Goal: Task Accomplishment & Management: Complete application form

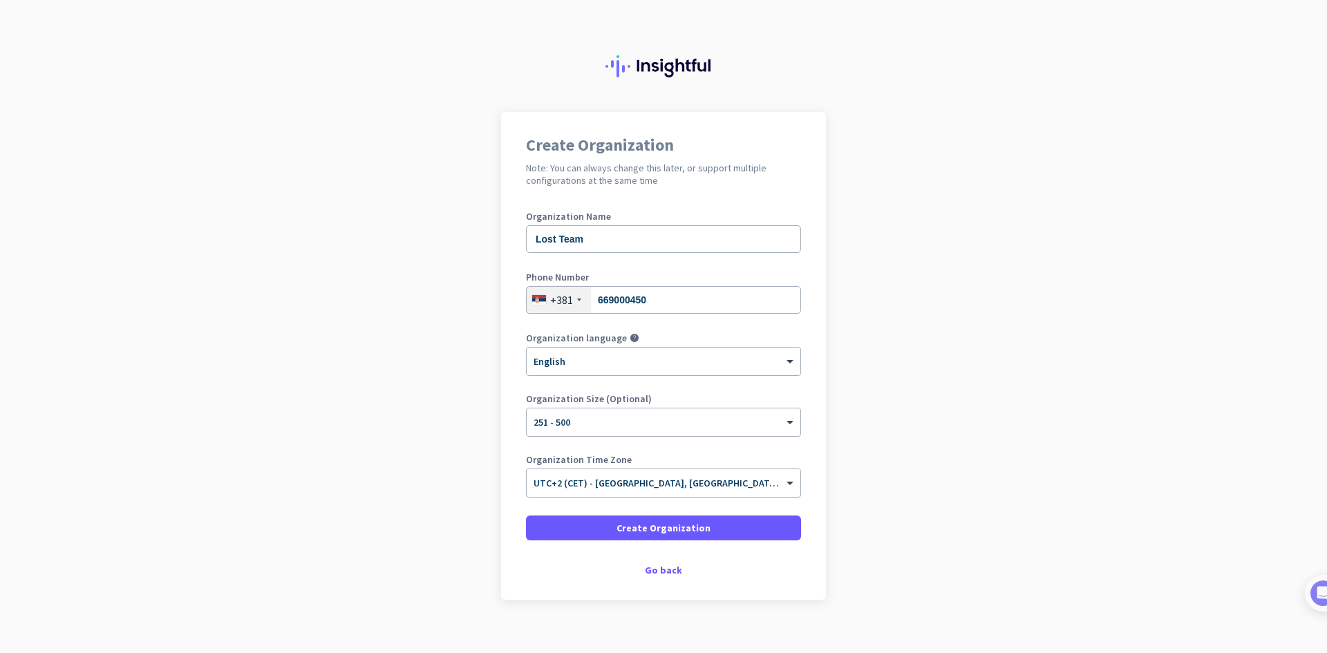
click at [653, 482] on input "text" at bounding box center [650, 479] width 232 height 10
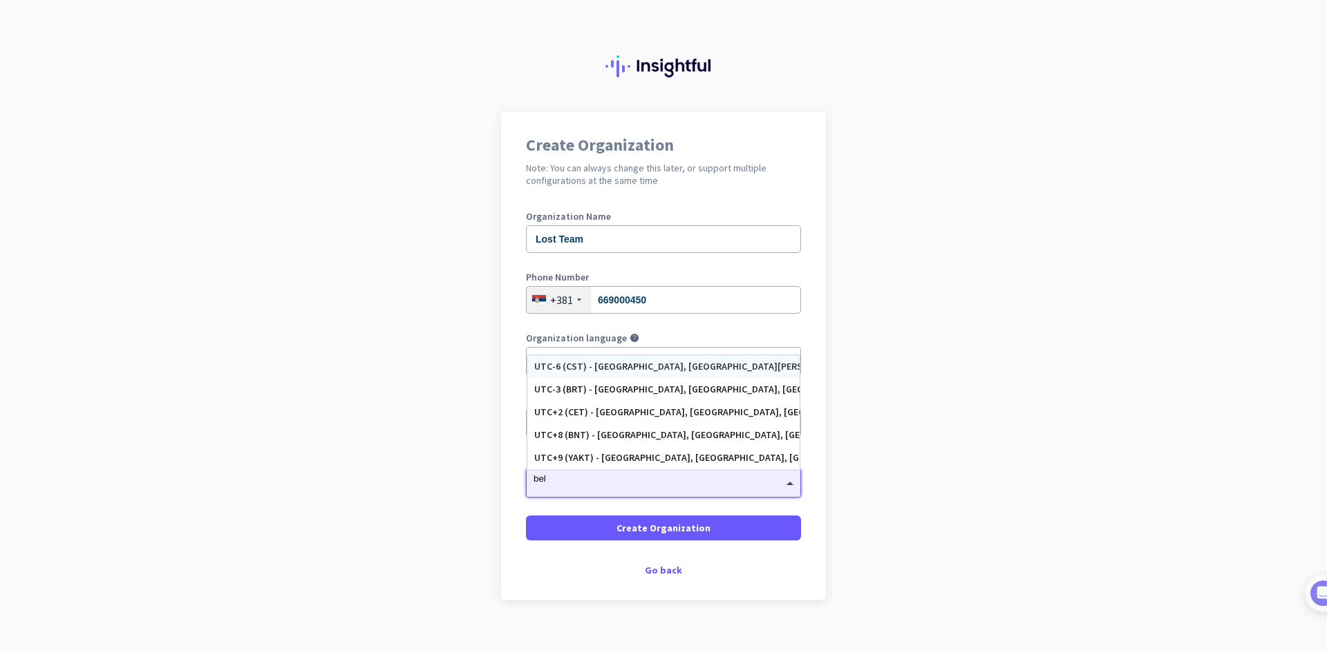
type input "belg"
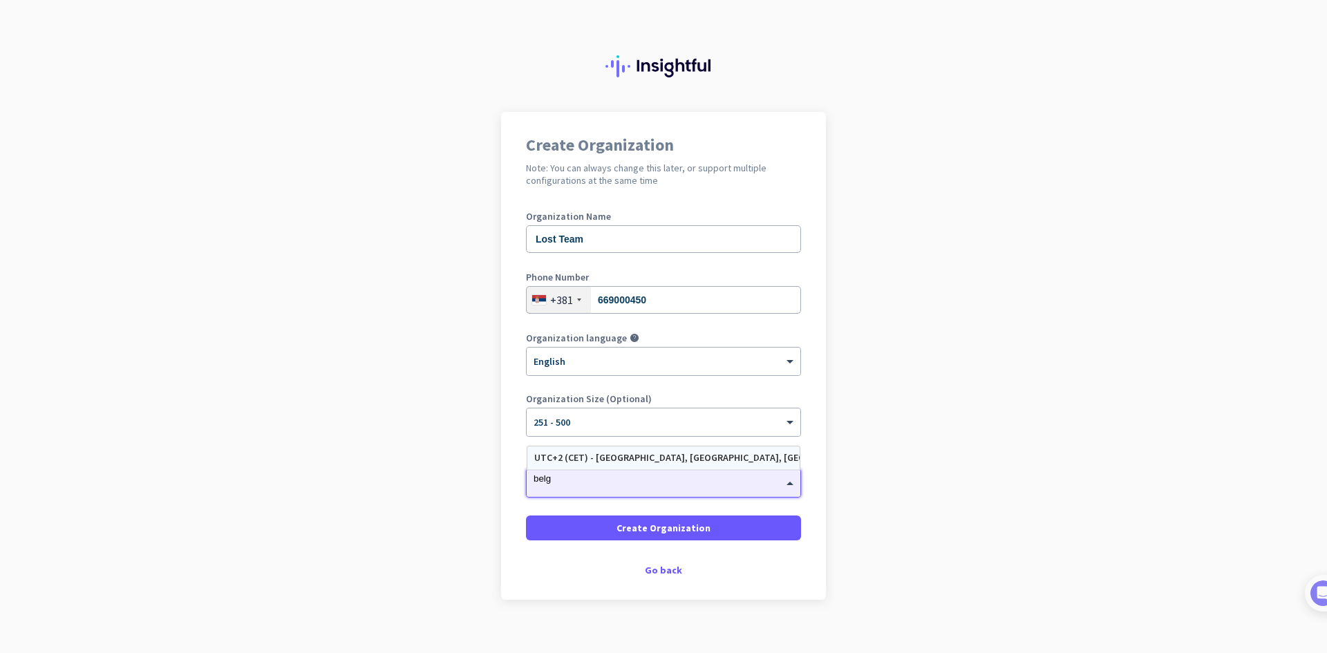
click at [684, 460] on div "UTC+2 (CET) - [GEOGRAPHIC_DATA], [GEOGRAPHIC_DATA], [GEOGRAPHIC_DATA], [GEOGRAP…" at bounding box center [663, 458] width 259 height 12
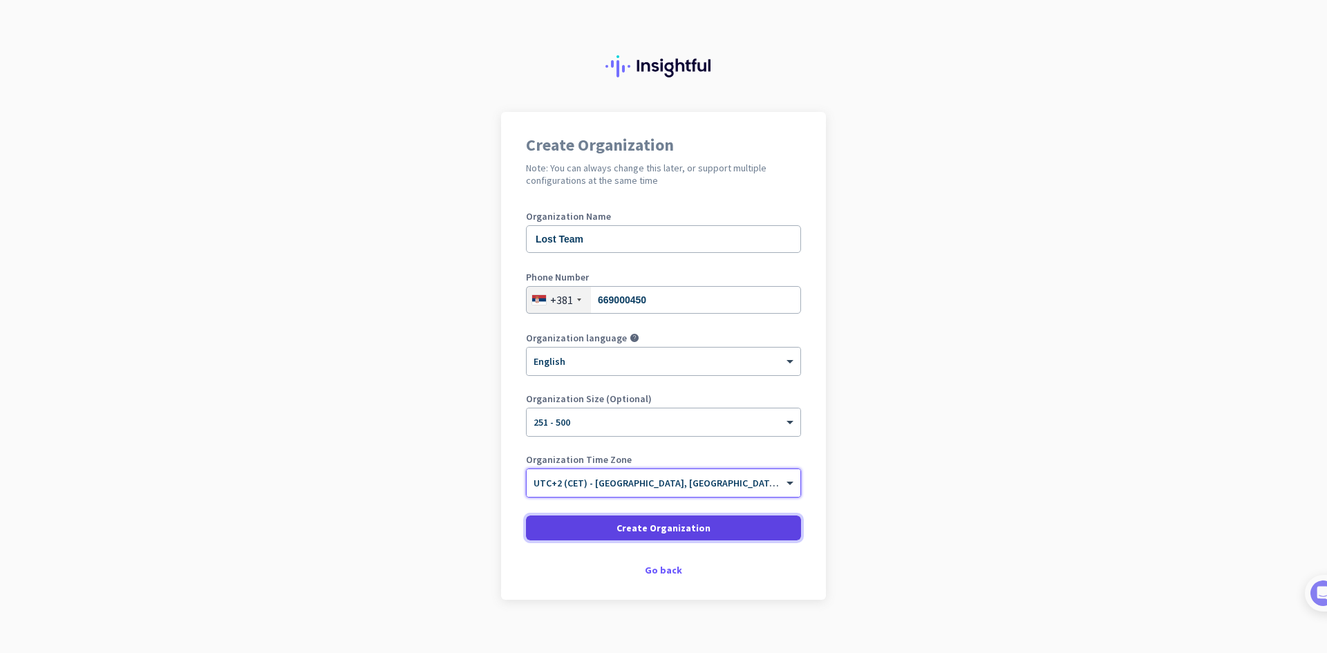
click at [696, 534] on span "Create Organization" at bounding box center [664, 528] width 94 height 14
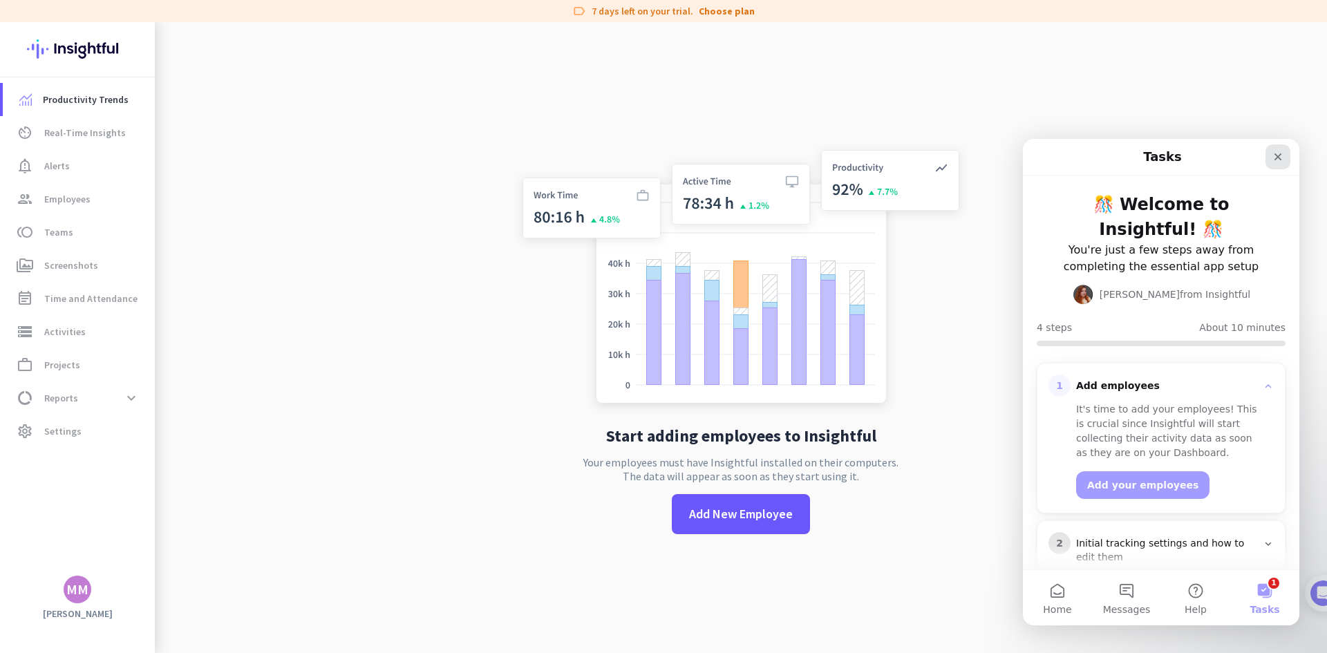
click at [1278, 160] on icon "Close" at bounding box center [1278, 156] width 11 height 11
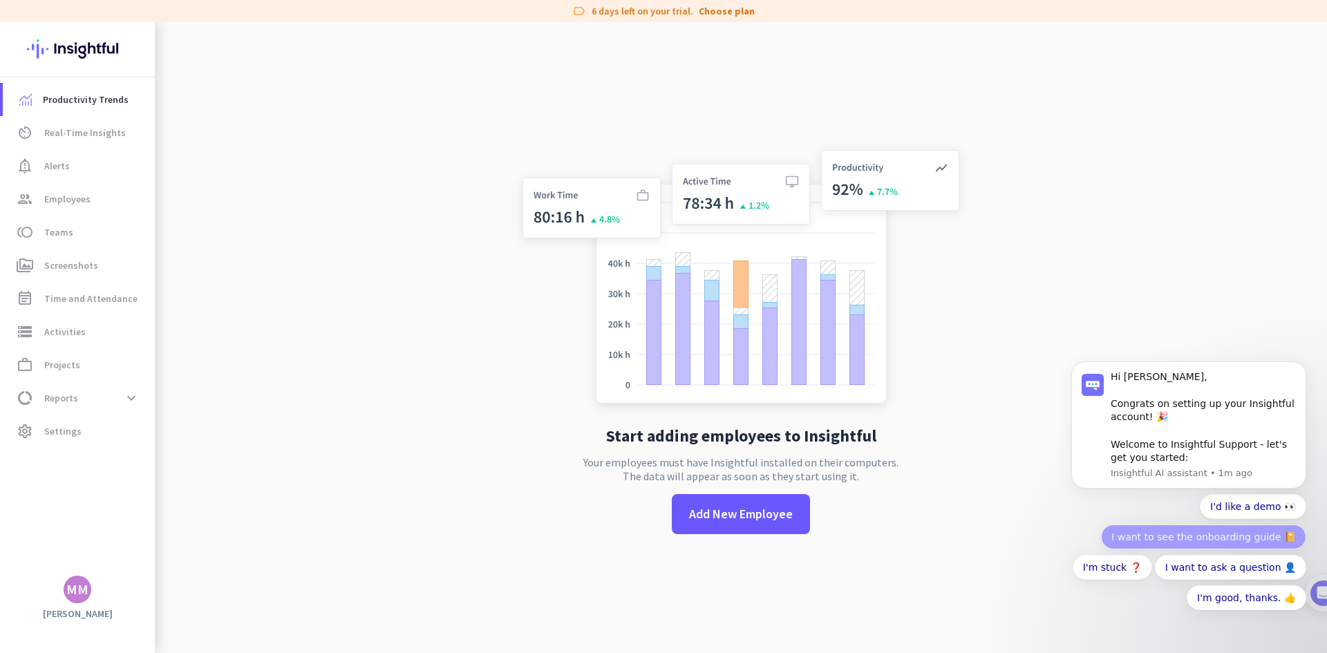
click at [1229, 543] on button "I want to see the onboarding guide 📔" at bounding box center [1203, 537] width 205 height 25
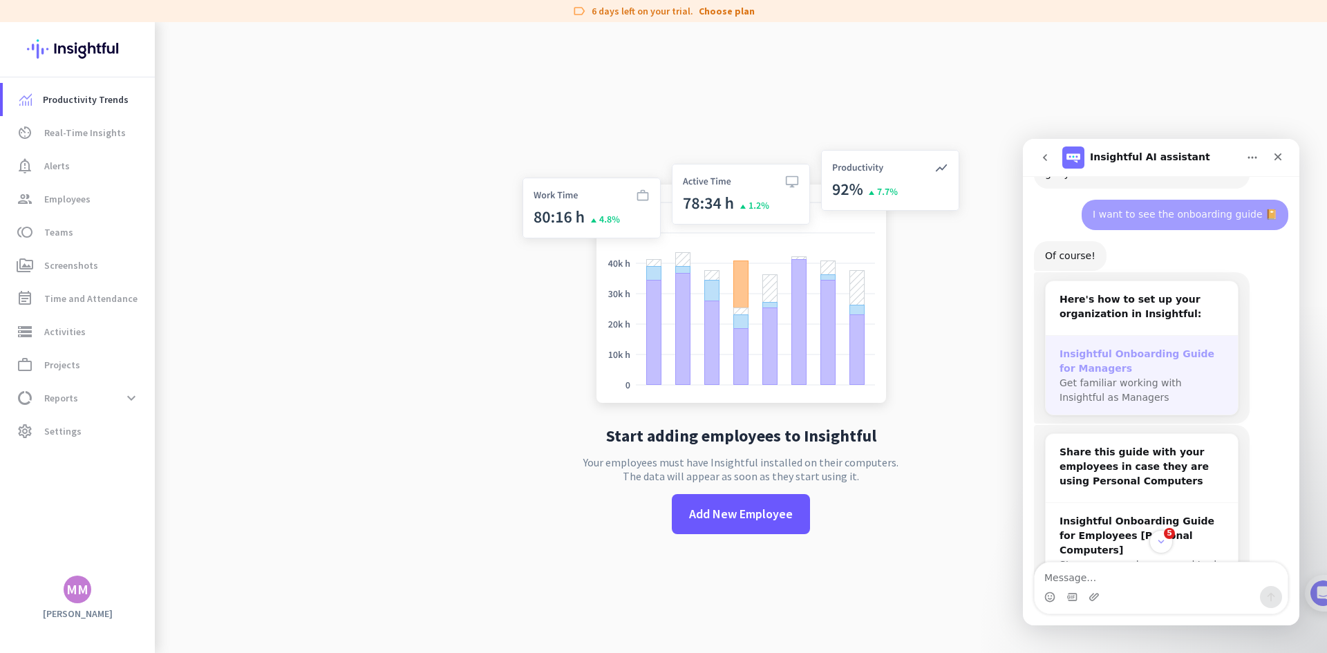
scroll to position [225, 0]
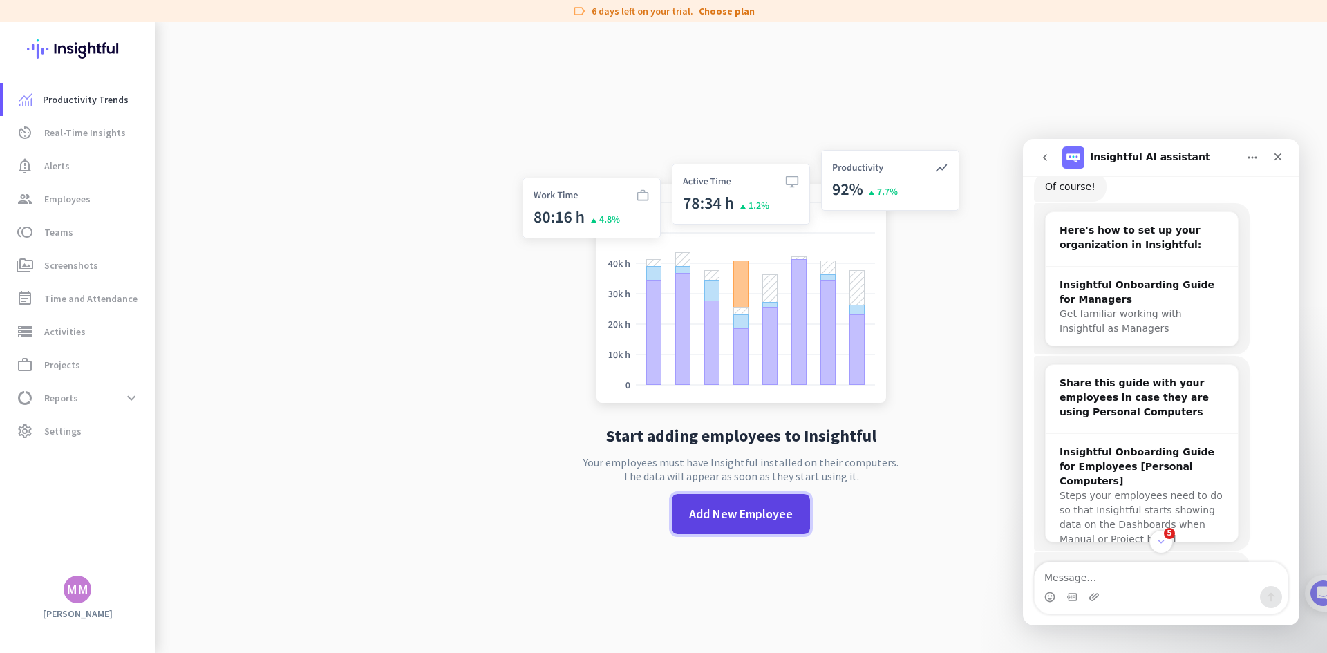
click at [751, 523] on span "Add New Employee" at bounding box center [741, 514] width 104 height 18
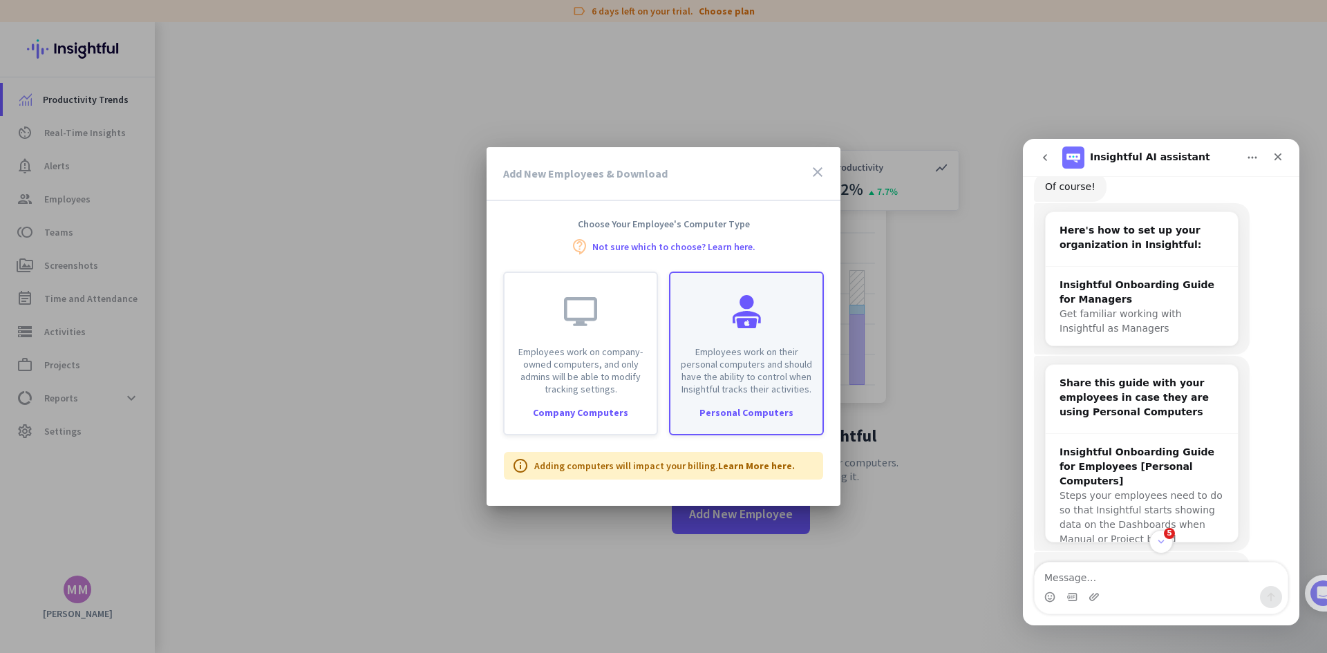
click at [739, 419] on div "Employees work on their personal computers and should have the ability to contr…" at bounding box center [746, 354] width 155 height 164
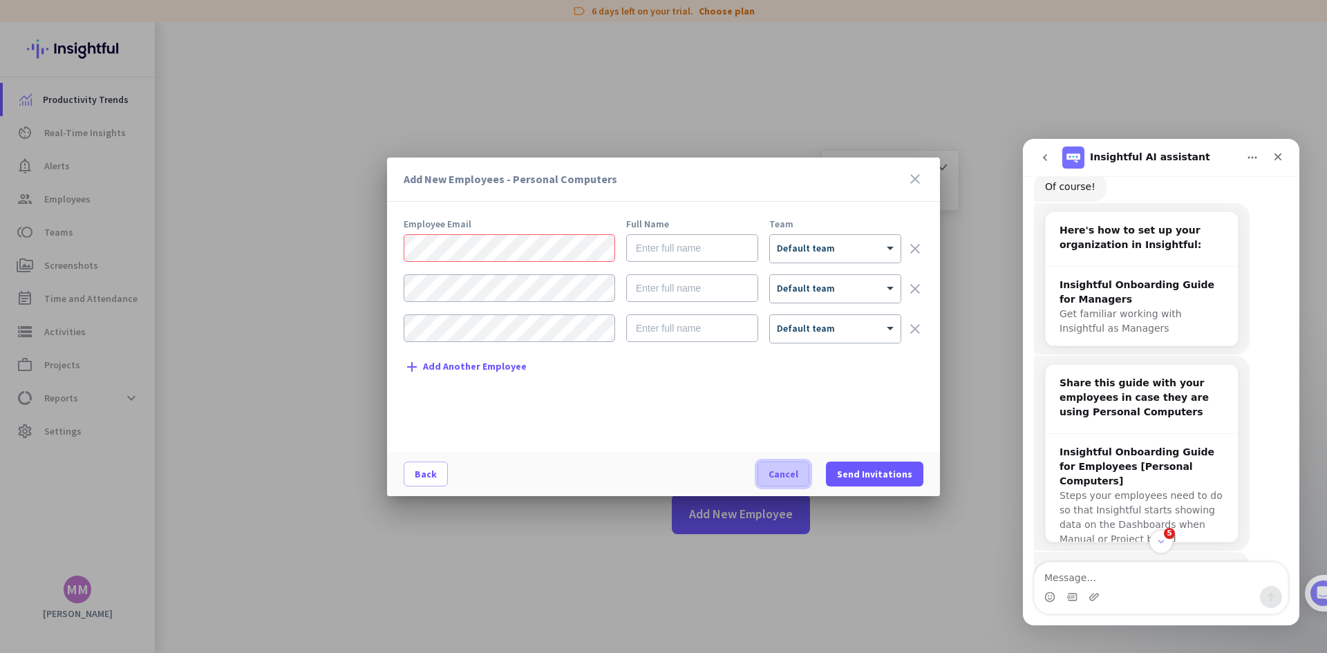
click at [784, 474] on span "Cancel" at bounding box center [784, 474] width 30 height 14
